Goal: Navigation & Orientation: Find specific page/section

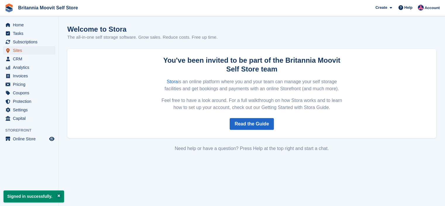
click at [18, 49] on span "Sites" at bounding box center [30, 50] width 35 height 8
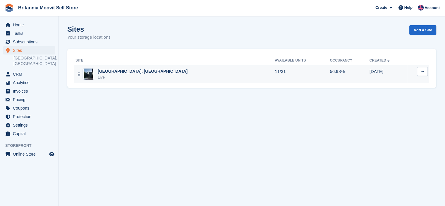
click at [108, 70] on div "[GEOGRAPHIC_DATA], [GEOGRAPHIC_DATA]" at bounding box center [143, 71] width 90 height 6
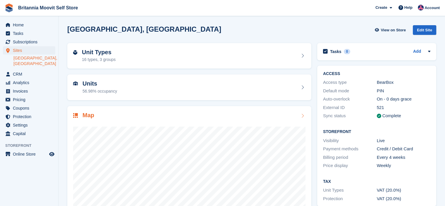
click at [93, 113] on h2 "Map" at bounding box center [89, 115] width 12 height 7
